Goal: Information Seeking & Learning: Learn about a topic

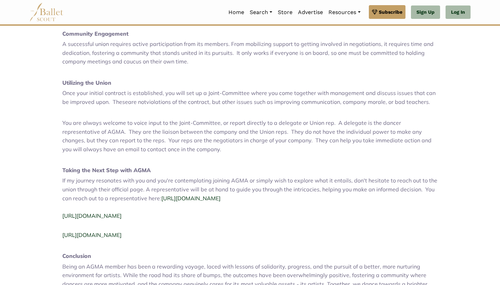
scroll to position [732, 0]
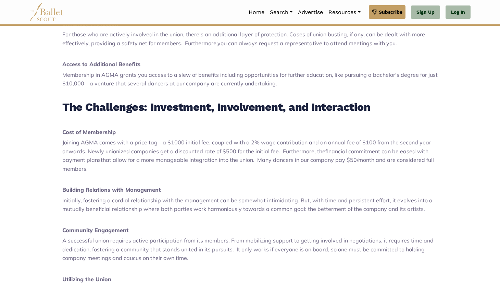
scroll to position [535, 0]
